Goal: Task Accomplishment & Management: Use online tool/utility

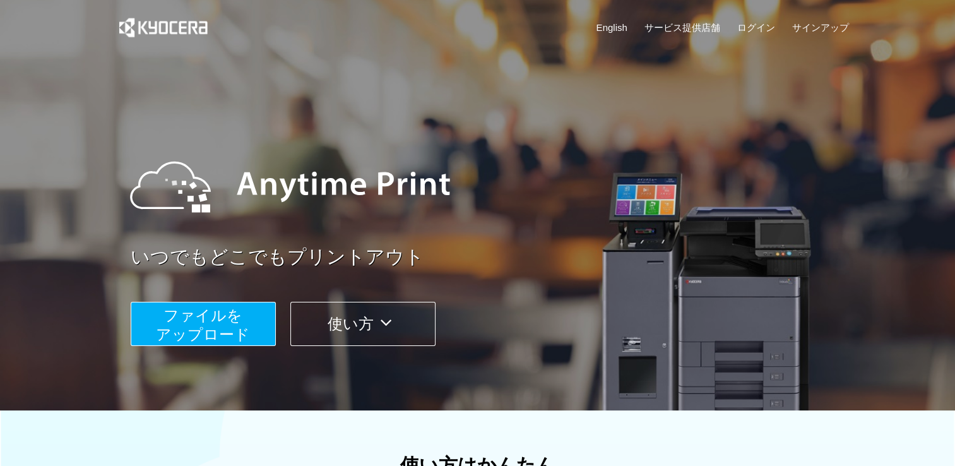
click at [242, 311] on button "ファイルを ​​アップロード" at bounding box center [203, 324] width 145 height 44
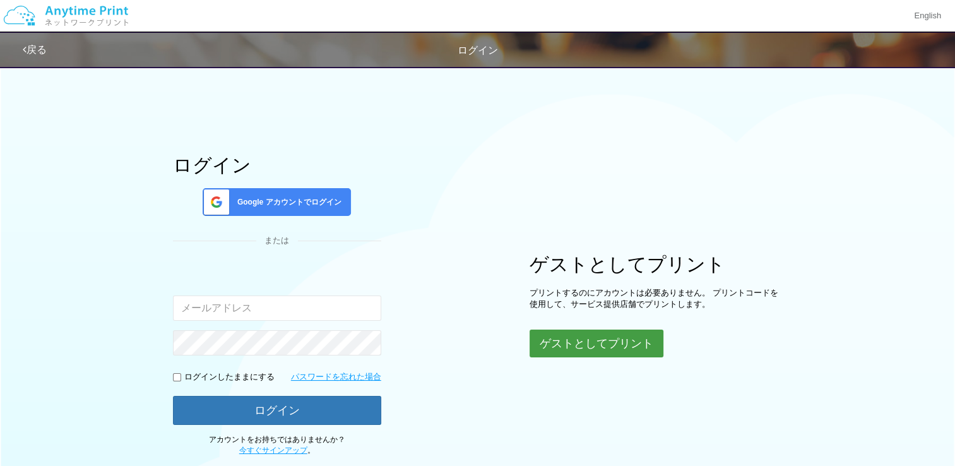
click at [630, 344] on button "ゲストとしてプリント" at bounding box center [597, 344] width 134 height 28
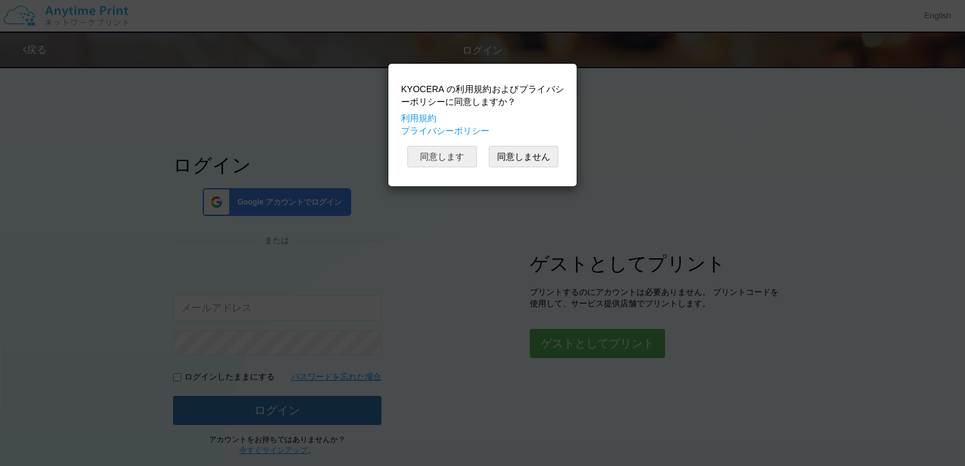
click at [454, 158] on button "同意します" at bounding box center [441, 156] width 69 height 21
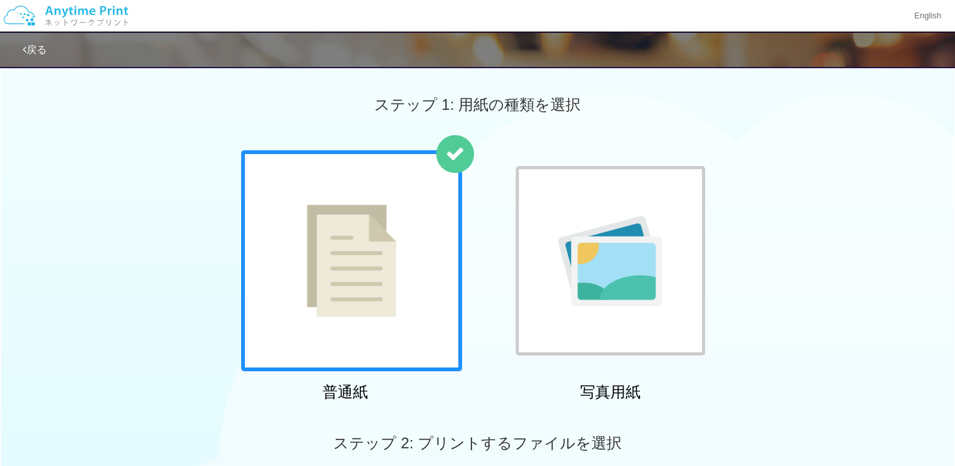
click at [336, 248] on img at bounding box center [352, 261] width 90 height 112
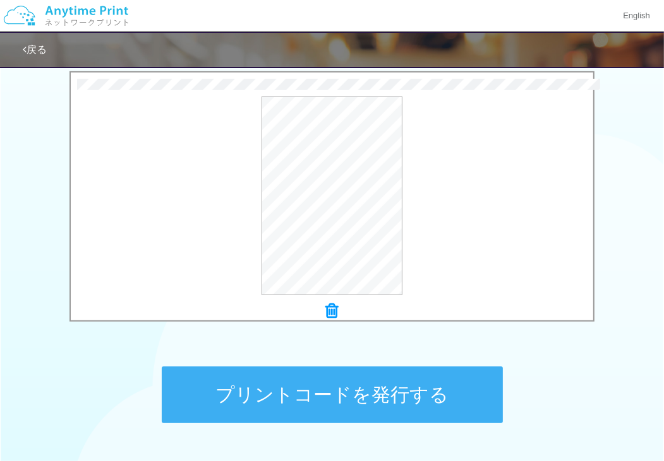
scroll to position [498, 0]
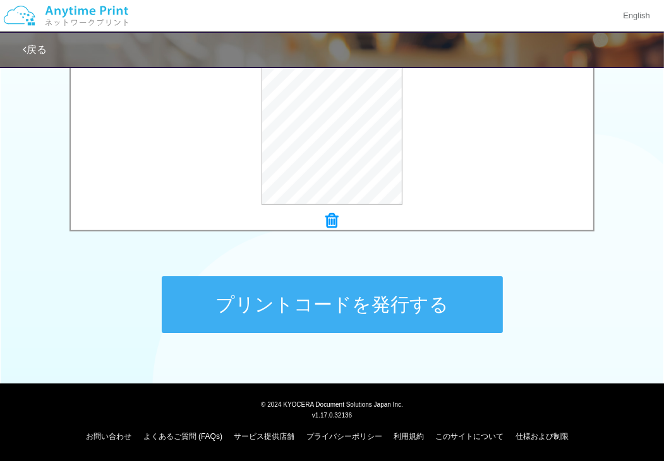
click at [359, 326] on button "プリントコードを発行する" at bounding box center [332, 305] width 341 height 57
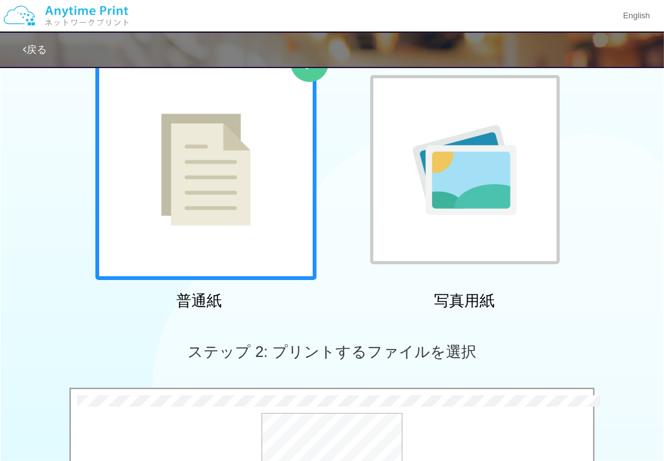
scroll to position [0, 0]
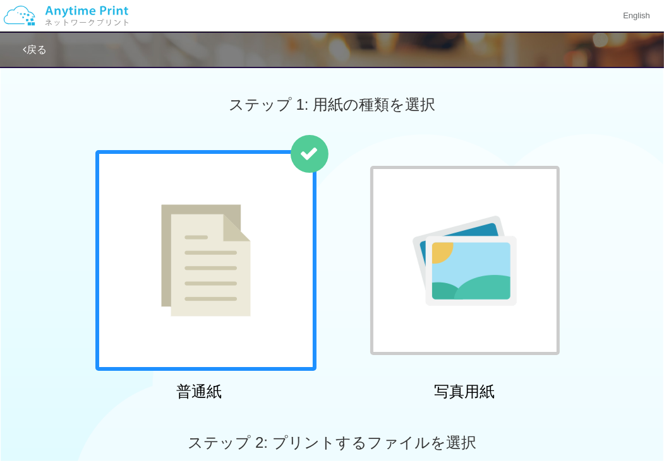
click at [35, 46] on link "戻る" at bounding box center [35, 49] width 24 height 11
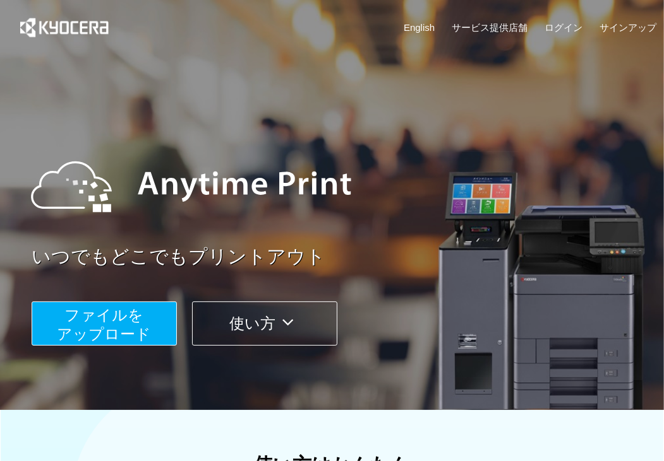
click at [147, 315] on button "ファイルを ​​アップロード" at bounding box center [104, 324] width 145 height 44
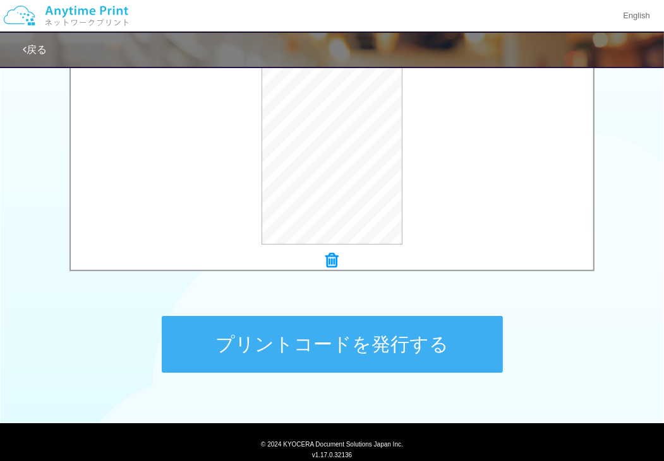
scroll to position [498, 0]
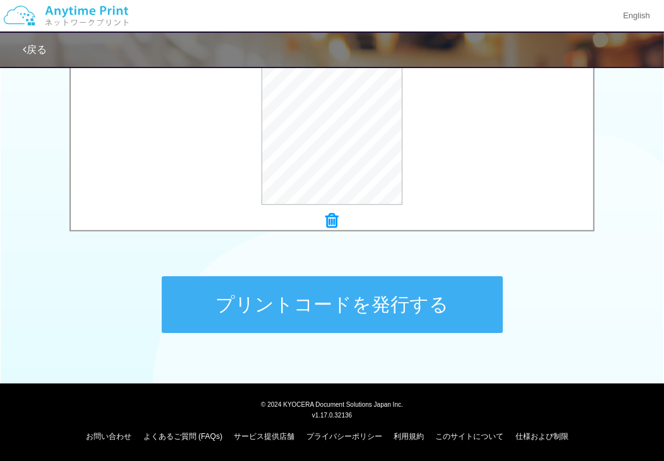
click at [476, 309] on button "プリントコードを発行する" at bounding box center [332, 305] width 341 height 57
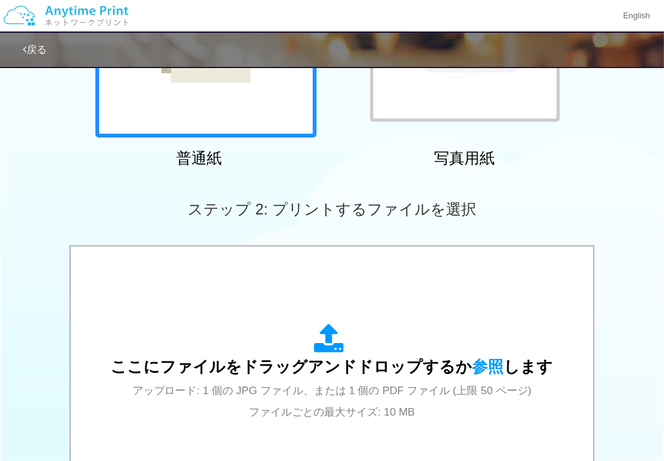
scroll to position [232, 0]
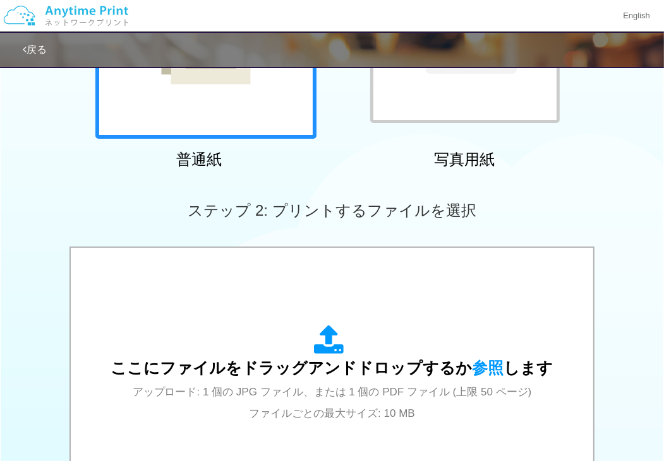
click at [658, 205] on div "ステップ 2: プリントするファイルを選択" at bounding box center [332, 211] width 664 height 72
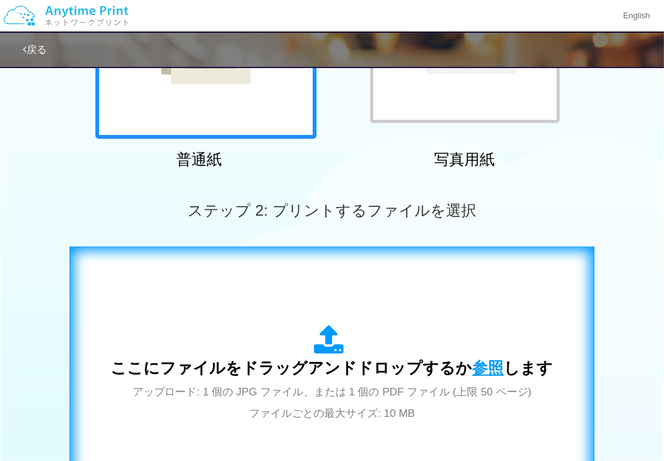
click at [477, 366] on span "参照" at bounding box center [488, 368] width 32 height 18
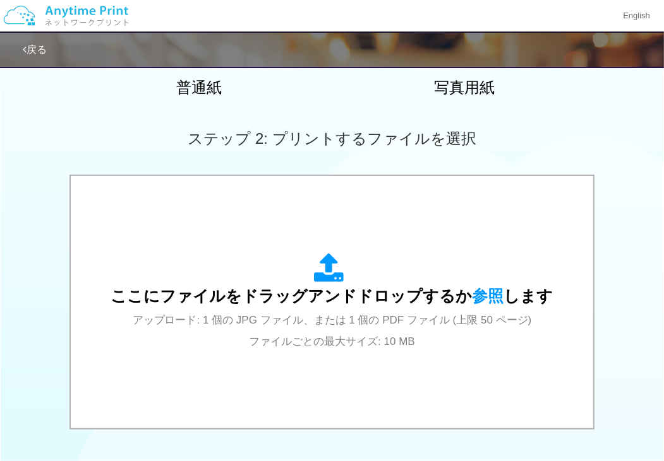
scroll to position [303, 0]
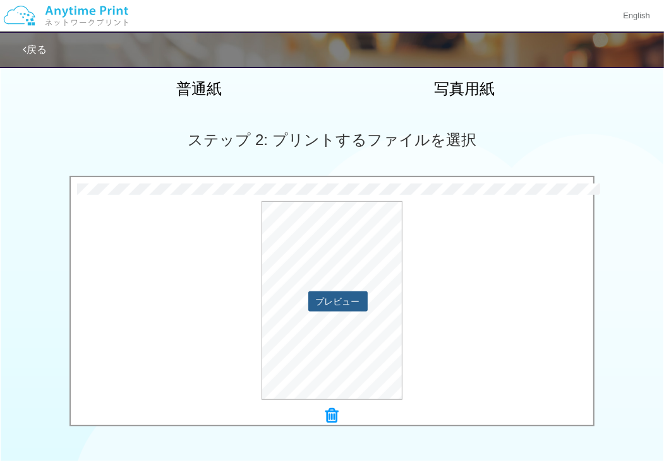
click at [326, 303] on button "プレビュー" at bounding box center [337, 302] width 59 height 20
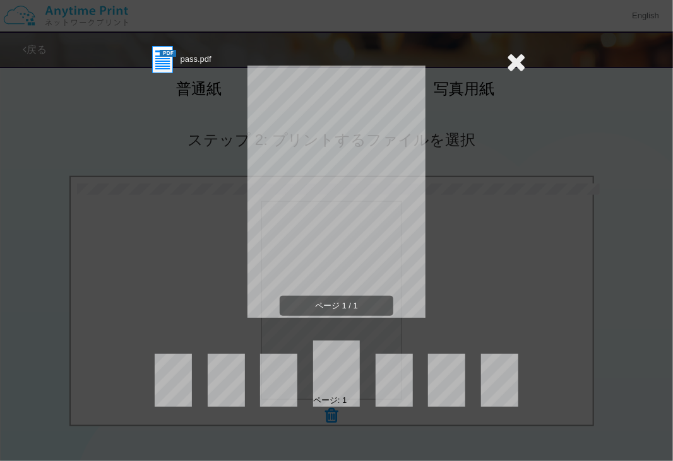
click at [516, 61] on icon at bounding box center [516, 61] width 20 height 25
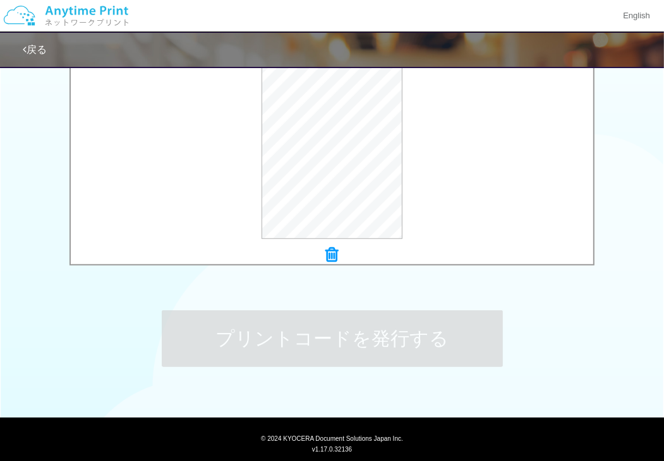
scroll to position [477, 0]
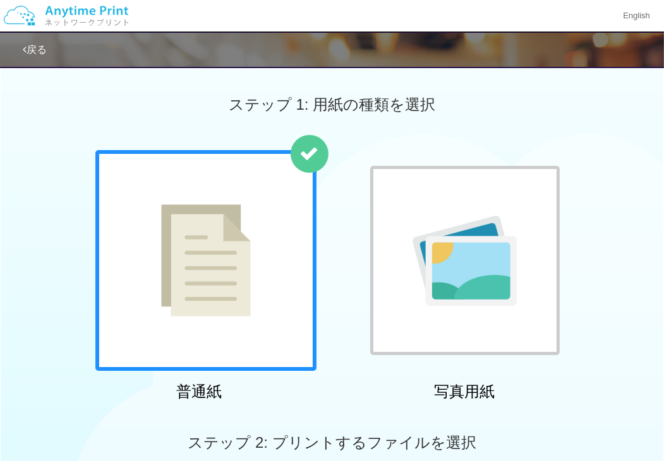
click at [424, 243] on img at bounding box center [464, 261] width 104 height 90
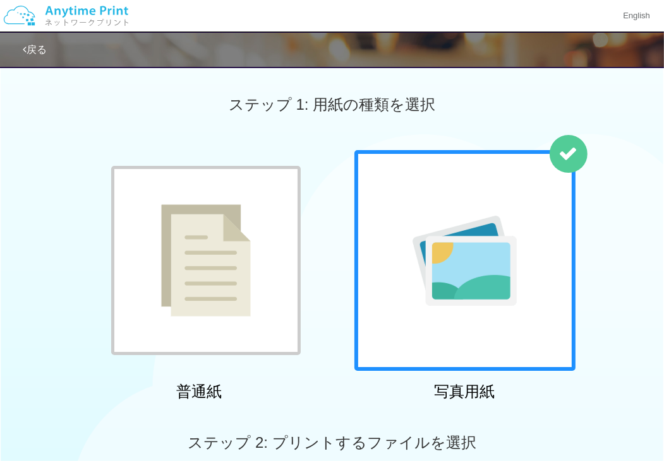
click at [222, 234] on img at bounding box center [206, 261] width 90 height 112
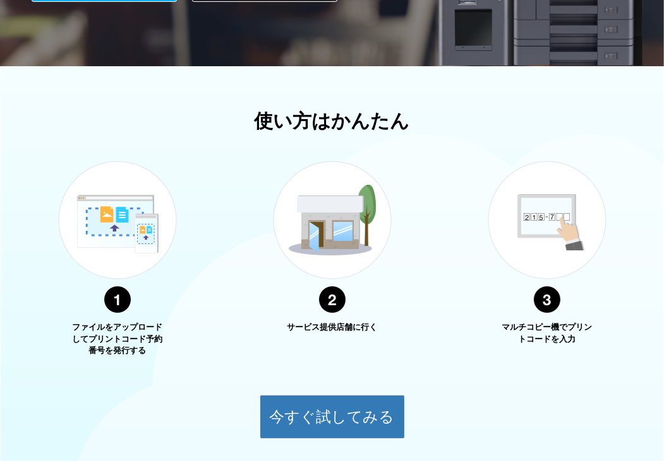
scroll to position [446, 0]
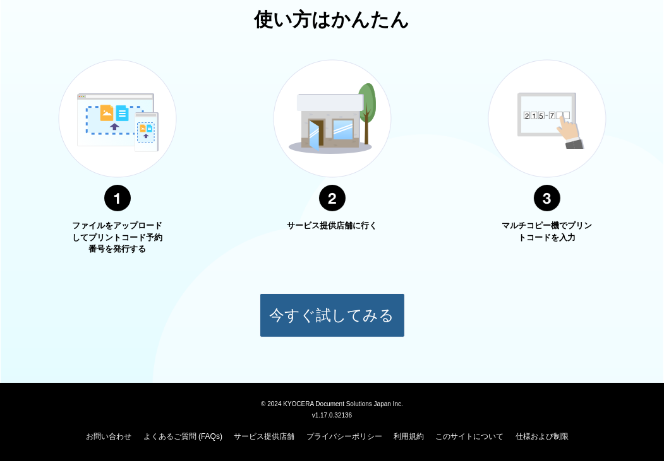
click at [326, 321] on button "今すぐ試してみる" at bounding box center [331, 316] width 145 height 44
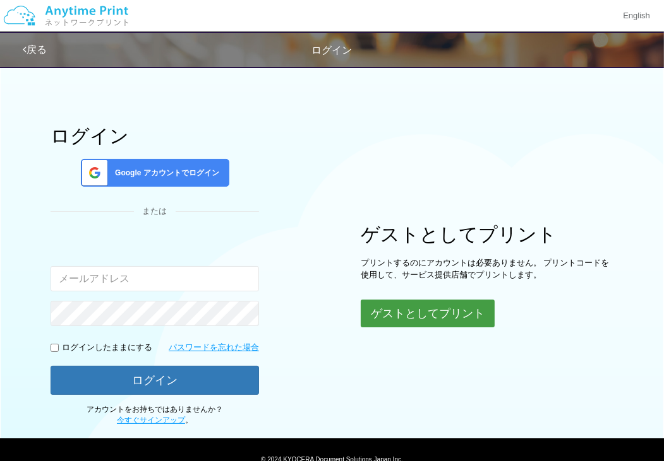
click at [391, 301] on button "ゲストとしてプリント" at bounding box center [427, 314] width 134 height 28
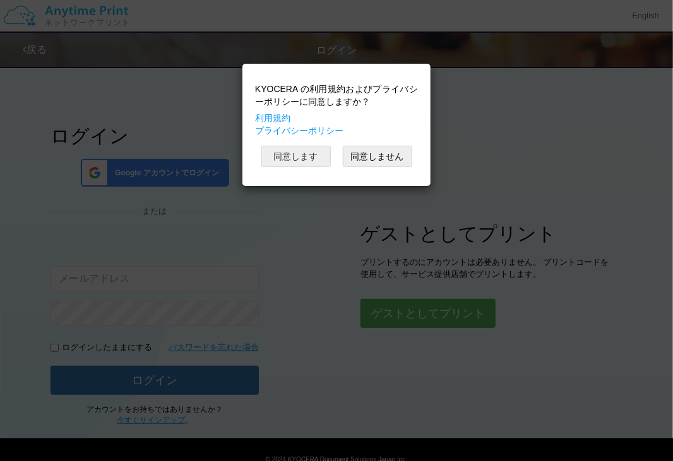
click at [308, 154] on button "同意します" at bounding box center [295, 156] width 69 height 21
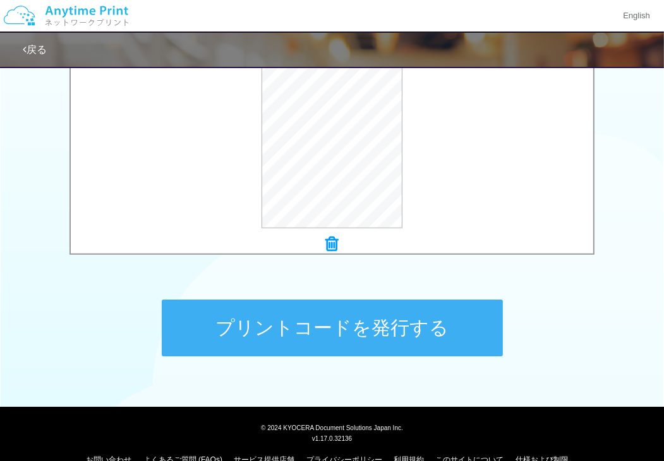
scroll to position [498, 0]
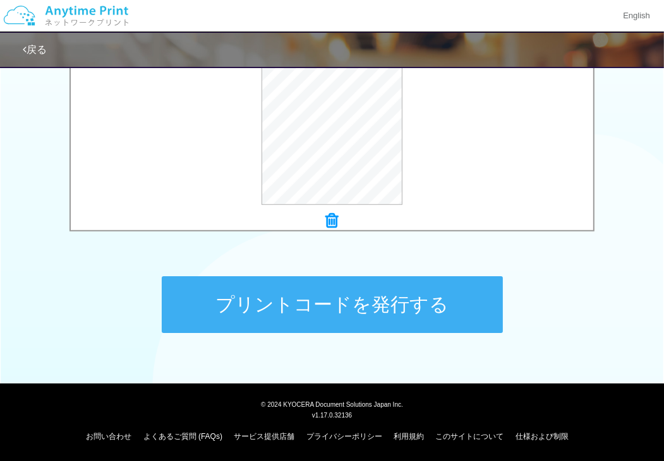
click at [363, 318] on button "プリントコードを発行する" at bounding box center [332, 305] width 341 height 57
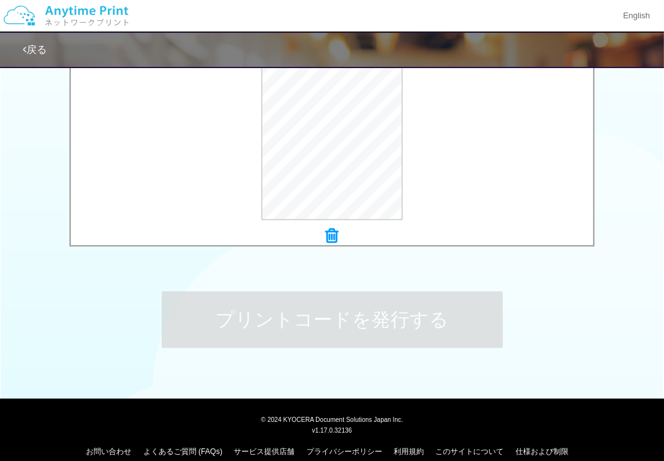
scroll to position [484, 0]
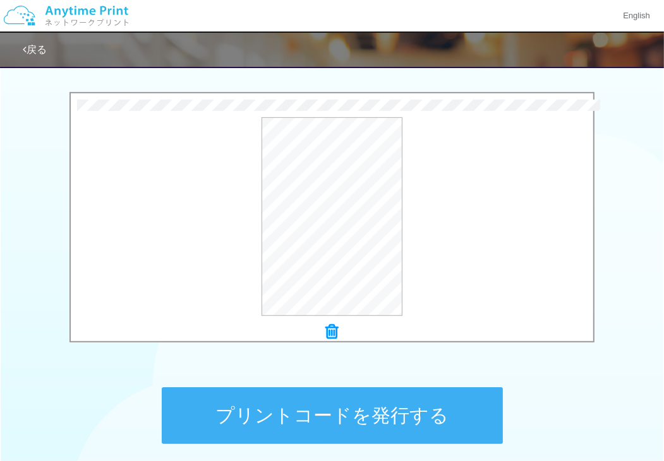
scroll to position [498, 0]
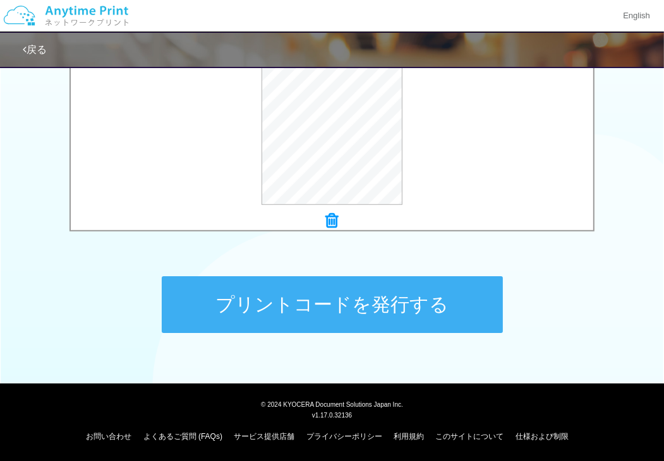
click at [321, 295] on button "プリントコードを発行する" at bounding box center [332, 305] width 341 height 57
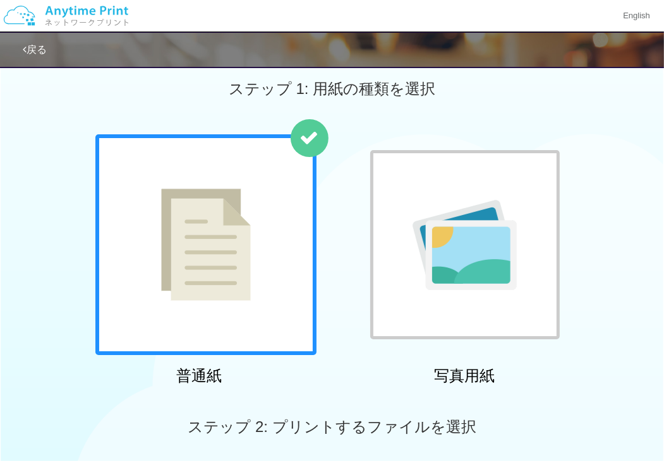
scroll to position [0, 0]
